Goal: Transaction & Acquisition: Purchase product/service

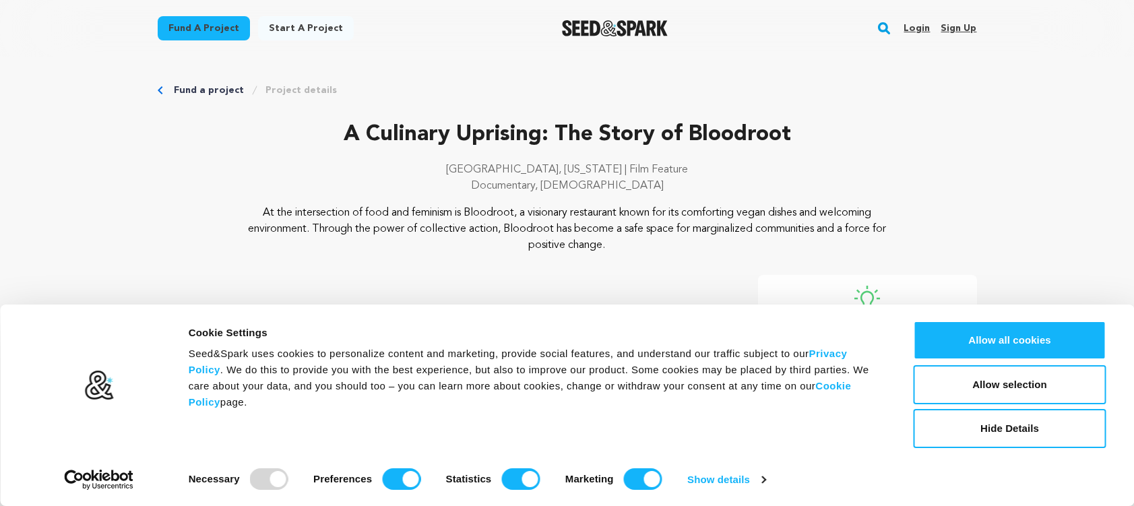
click at [985, 432] on button "Hide Details" at bounding box center [1010, 428] width 193 height 39
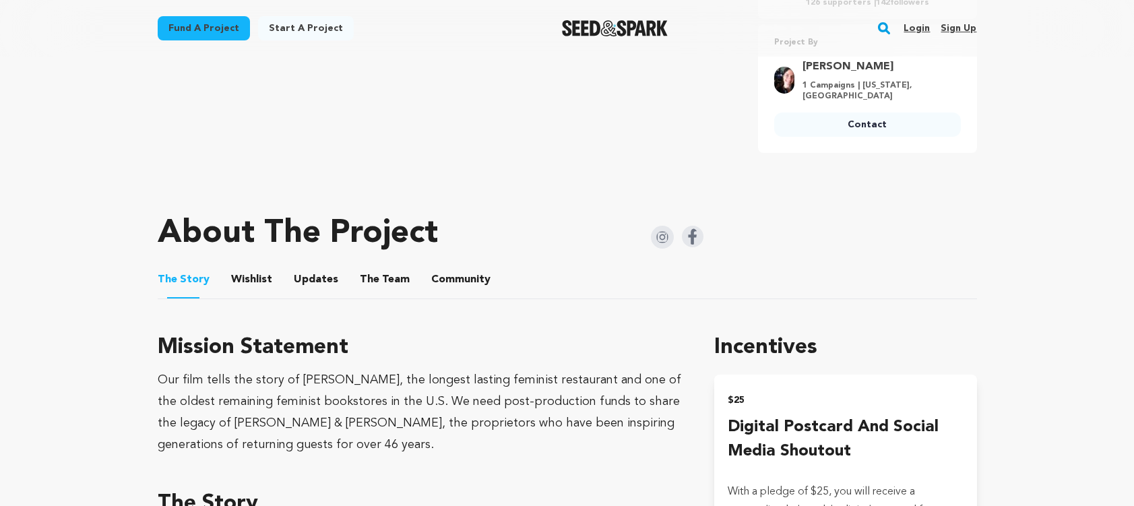
scroll to position [202, 0]
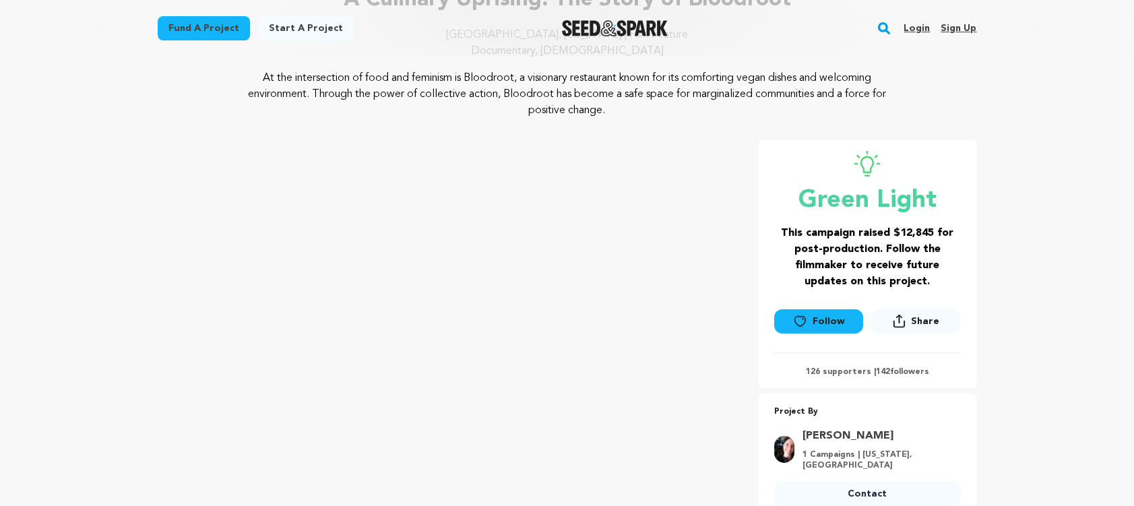
scroll to position [151, 0]
